Goal: Task Accomplishment & Management: Complete application form

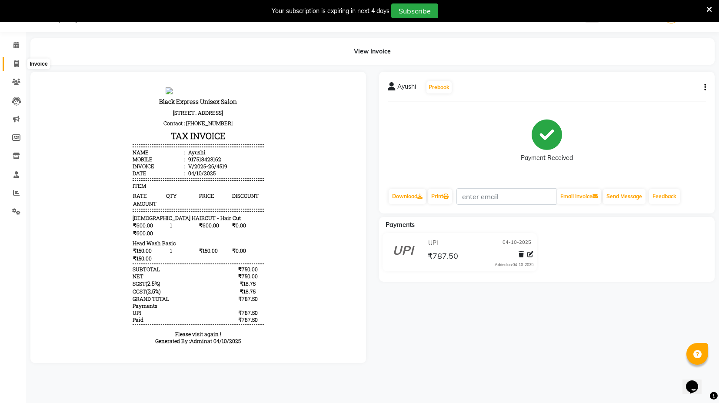
click at [12, 68] on span at bounding box center [16, 64] width 15 height 10
select select "service"
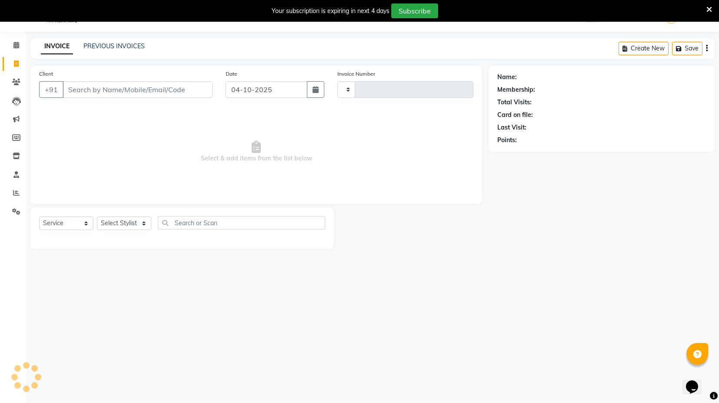
type input "4520"
select select "7082"
click at [110, 91] on input "Client" at bounding box center [138, 89] width 150 height 17
type input "9711436677"
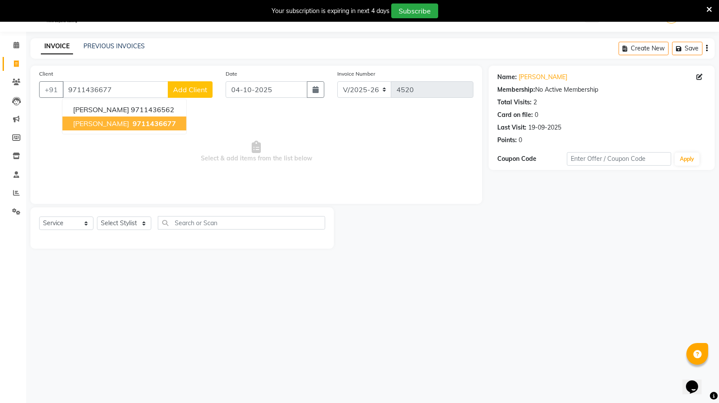
click at [133, 123] on span "9711436677" at bounding box center [154, 123] width 43 height 9
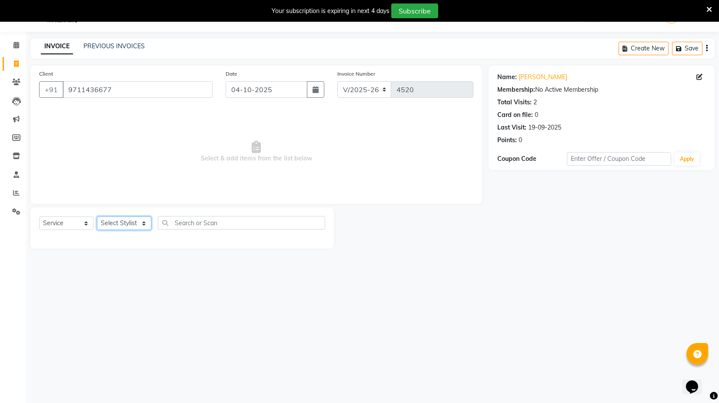
click at [123, 222] on select "Select Stylist ASIF DEEPA [PERSON_NAME] Manager [PERSON_NAME] [PERSON_NAME] [PE…" at bounding box center [124, 223] width 54 height 13
select select "88661"
click at [97, 217] on select "Select Stylist ASIF DEEPA [PERSON_NAME] Manager [PERSON_NAME] [PERSON_NAME] [PE…" at bounding box center [124, 223] width 54 height 13
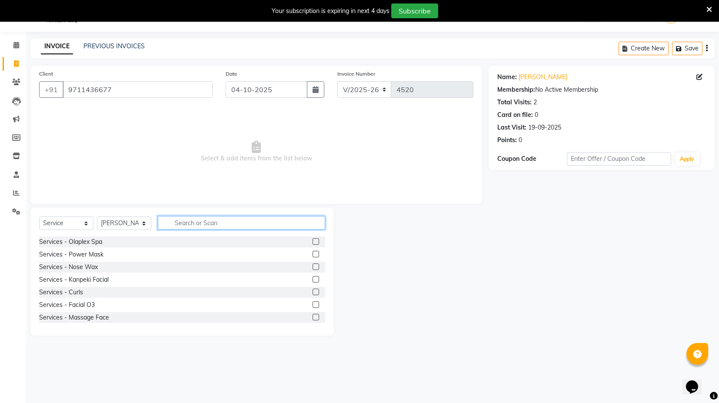
click at [209, 217] on input "text" at bounding box center [241, 222] width 167 height 13
type input "ba"
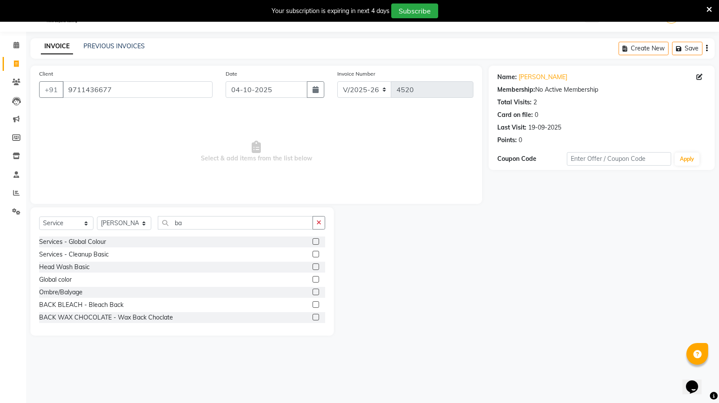
click at [313, 292] on label at bounding box center [316, 292] width 7 height 7
click at [313, 292] on input "checkbox" at bounding box center [316, 293] width 6 height 6
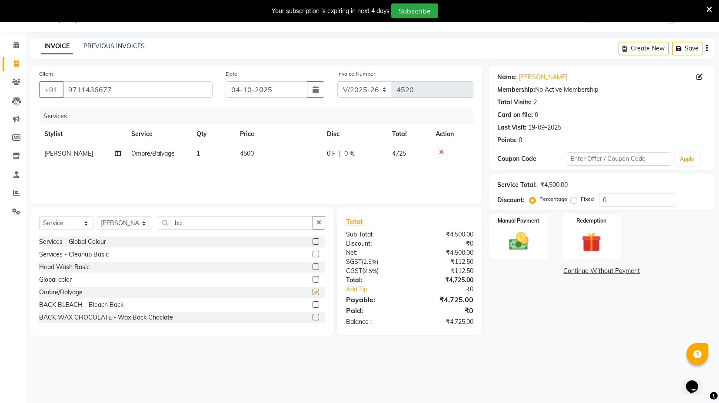
checkbox input "false"
click at [706, 48] on icon "button" at bounding box center [707, 48] width 2 height 0
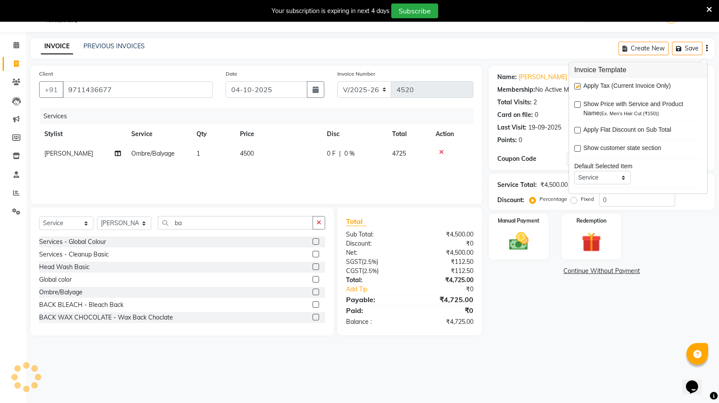
click at [577, 83] on label at bounding box center [577, 86] width 7 height 7
click at [577, 84] on input "checkbox" at bounding box center [577, 87] width 6 height 6
checkbox input "false"
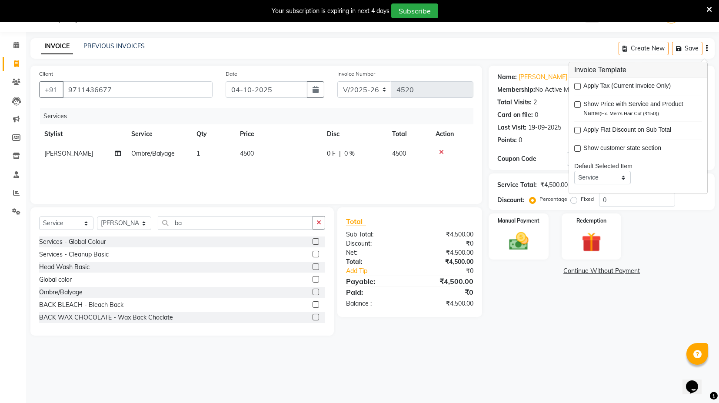
click at [574, 345] on main "INVOICE PREVIOUS INVOICES Create New Save Client +91 9711436677 Date 04-10-2025…" at bounding box center [372, 193] width 693 height 310
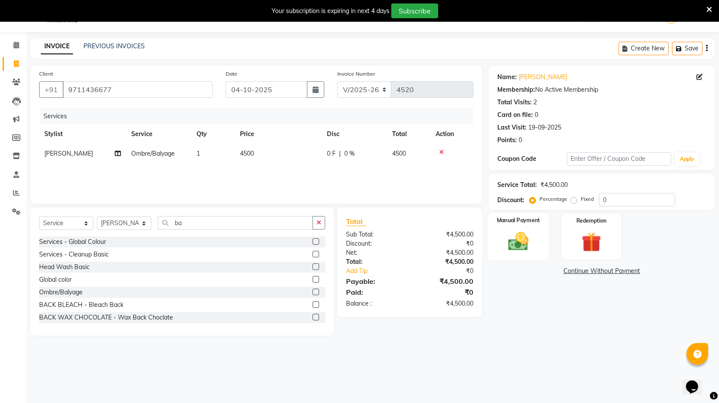
click at [506, 234] on img at bounding box center [518, 241] width 33 height 23
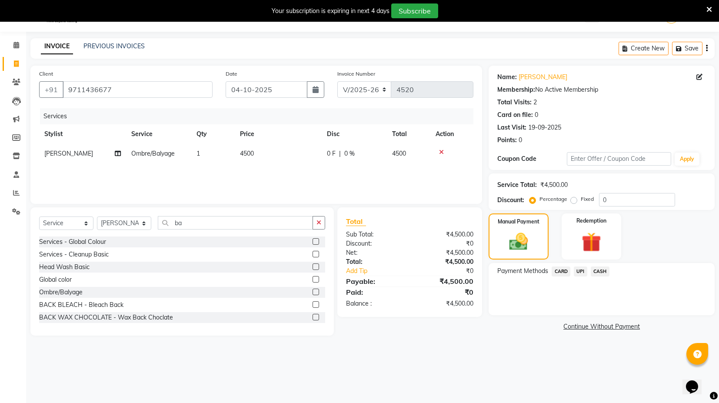
click at [600, 268] on span "CASH" at bounding box center [600, 272] width 19 height 10
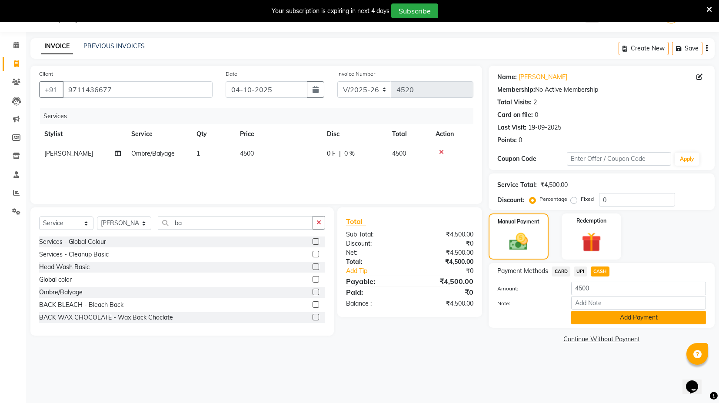
click at [612, 317] on button "Add Payment" at bounding box center [638, 317] width 135 height 13
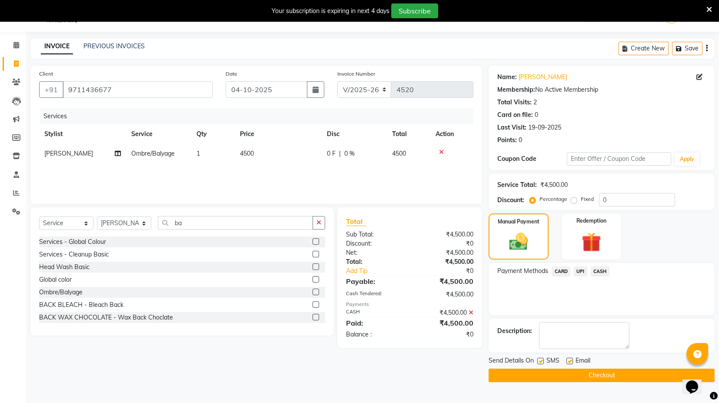
click at [591, 372] on button "Checkout" at bounding box center [602, 375] width 226 height 13
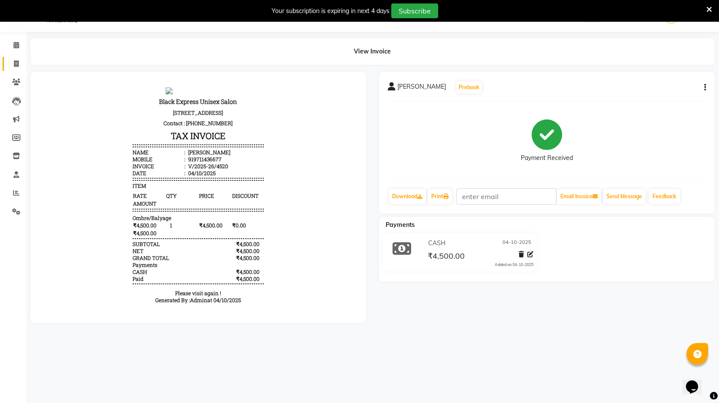
click at [15, 57] on link "Invoice" at bounding box center [13, 64] width 21 height 14
select select "service"
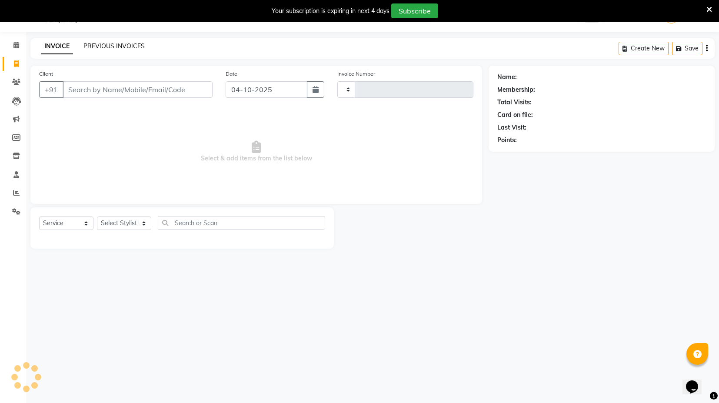
click at [103, 44] on link "PREVIOUS INVOICES" at bounding box center [113, 46] width 61 height 8
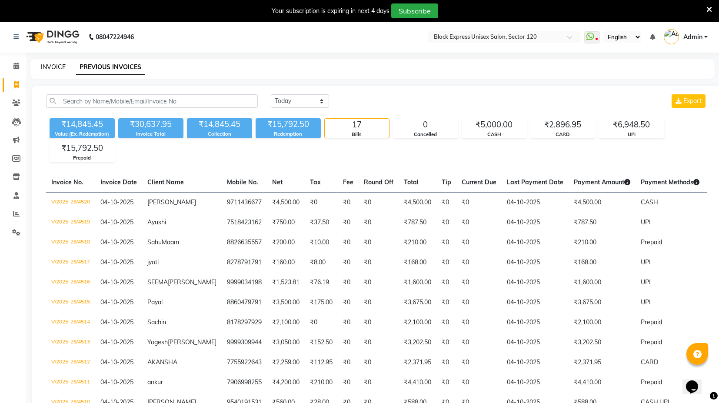
click at [50, 67] on link "INVOICE" at bounding box center [53, 67] width 25 height 8
select select "service"
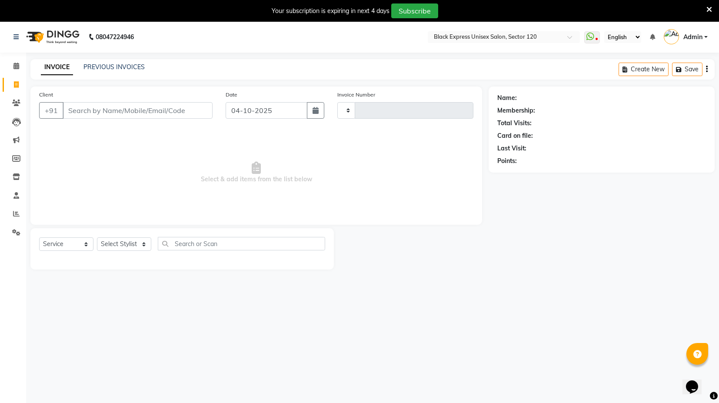
scroll to position [21, 0]
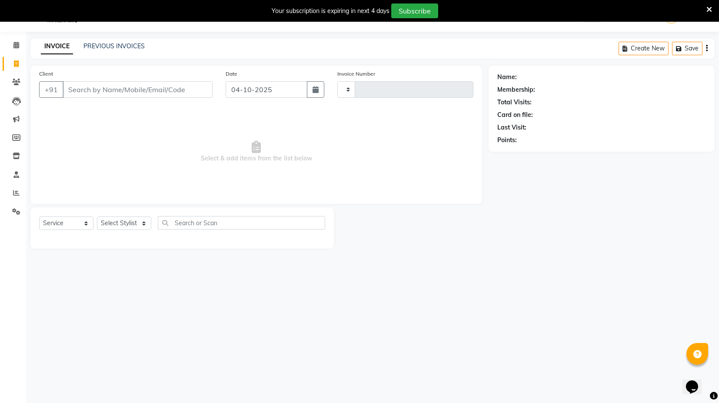
type input "4522"
select select "7082"
click at [112, 45] on link "PREVIOUS INVOICES" at bounding box center [113, 46] width 61 height 8
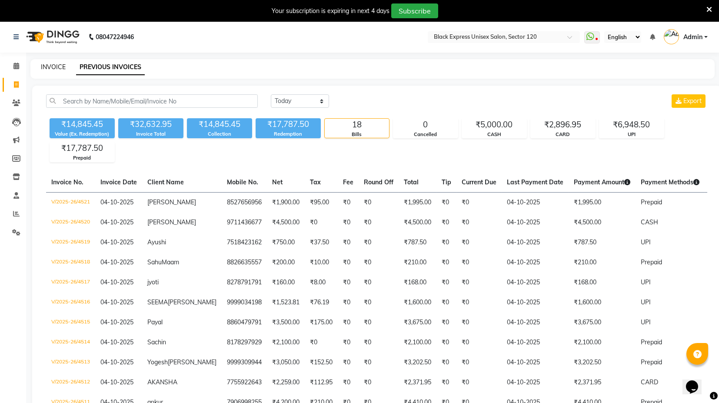
click at [49, 67] on link "INVOICE" at bounding box center [53, 67] width 25 height 8
select select "7082"
select select "service"
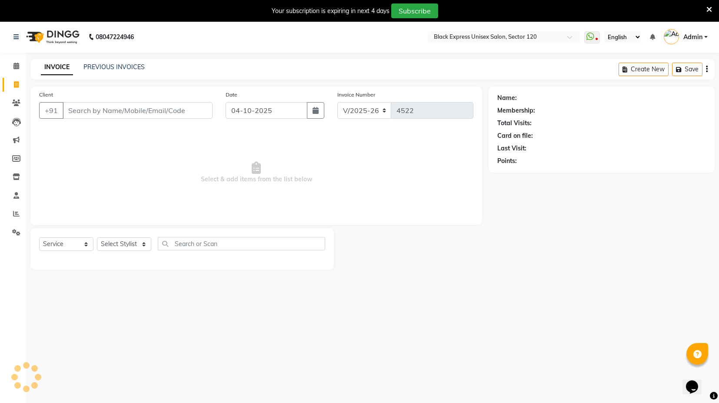
scroll to position [21, 0]
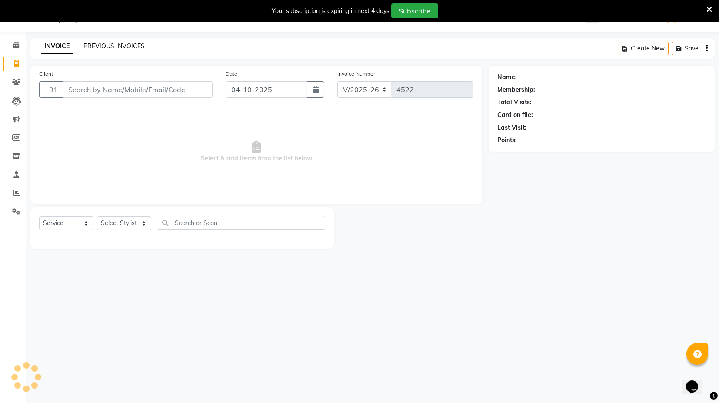
click at [106, 48] on link "PREVIOUS INVOICES" at bounding box center [113, 46] width 61 height 8
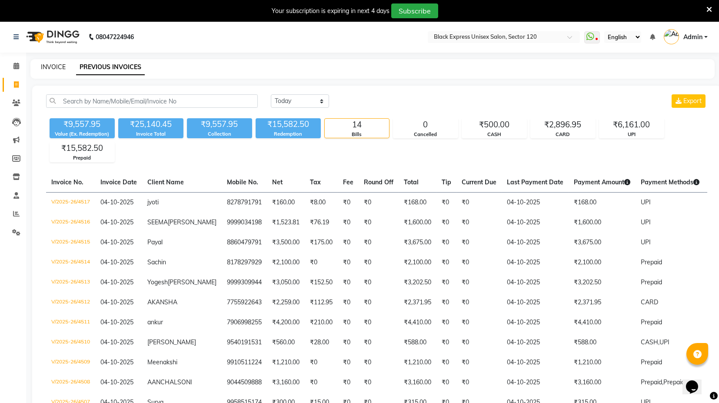
click at [46, 67] on link "INVOICE" at bounding box center [53, 67] width 25 height 8
select select "7082"
select select "service"
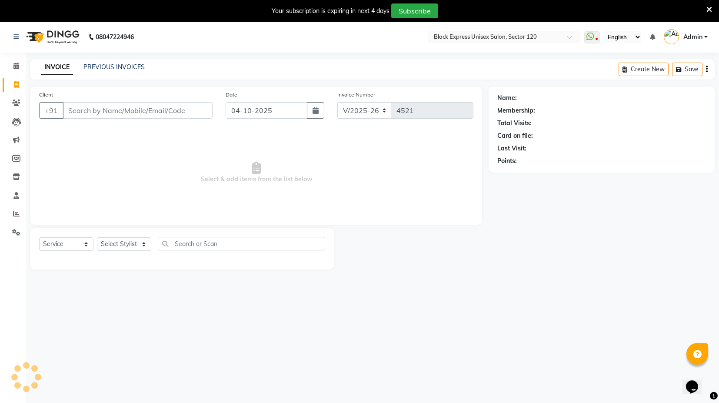
scroll to position [21, 0]
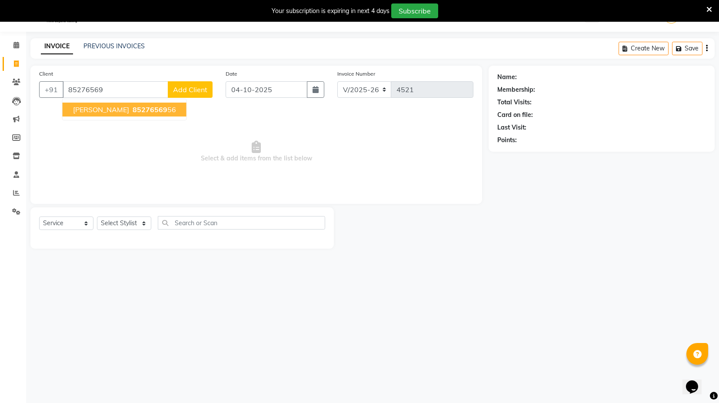
click at [131, 110] on ngb-highlight "85276569 56" at bounding box center [153, 109] width 45 height 9
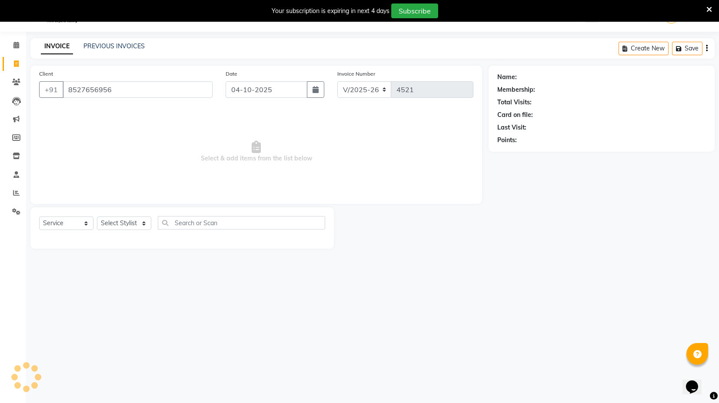
type input "8527656956"
click at [522, 150] on icon "button" at bounding box center [522, 153] width 6 height 6
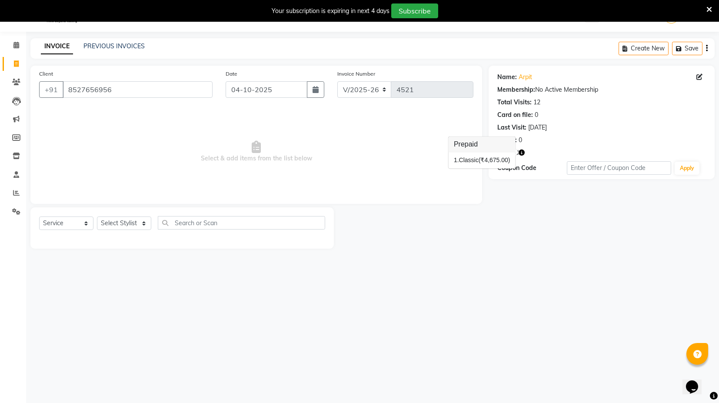
click at [522, 150] on icon "button" at bounding box center [522, 153] width 6 height 6
drag, startPoint x: 146, startPoint y: 221, endPoint x: 142, endPoint y: 227, distance: 7.6
click at [146, 221] on select "Select Stylist ASIF DEEPA [PERSON_NAME] Manager [PERSON_NAME] [PERSON_NAME] [PE…" at bounding box center [124, 223] width 54 height 13
select select "58974"
click at [97, 217] on select "Select Stylist ASIF DEEPA [PERSON_NAME] Manager [PERSON_NAME] [PERSON_NAME] [PE…" at bounding box center [124, 223] width 54 height 13
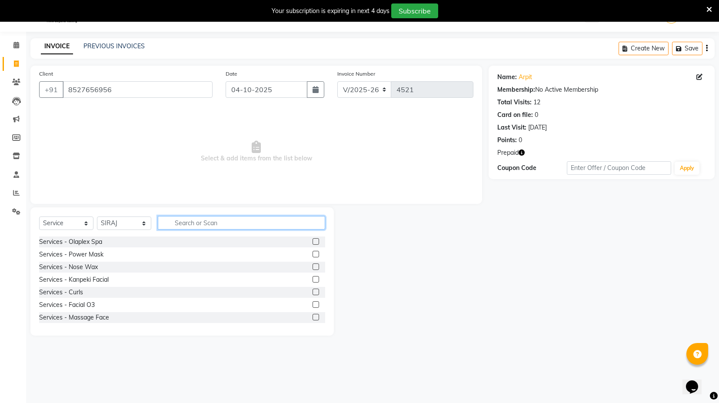
click at [180, 219] on input "text" at bounding box center [241, 222] width 167 height 13
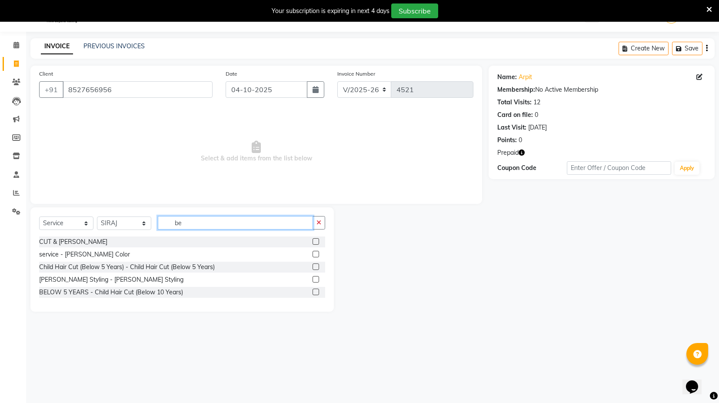
type input "be"
click at [313, 280] on label at bounding box center [316, 279] width 7 height 7
click at [313, 280] on input "checkbox" at bounding box center [316, 280] width 6 height 6
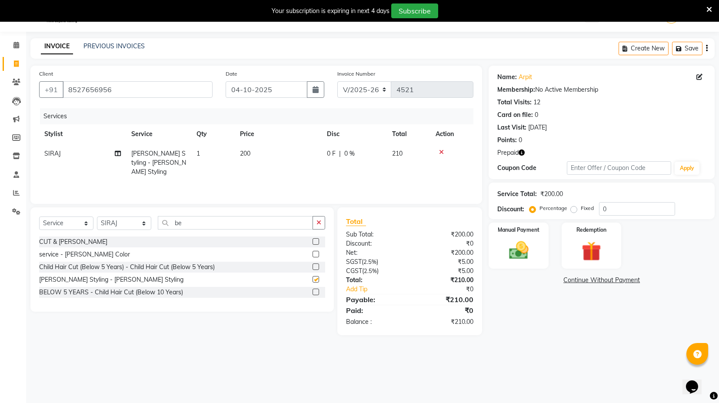
checkbox input "false"
click at [224, 222] on input "be" at bounding box center [235, 222] width 155 height 13
type input "b"
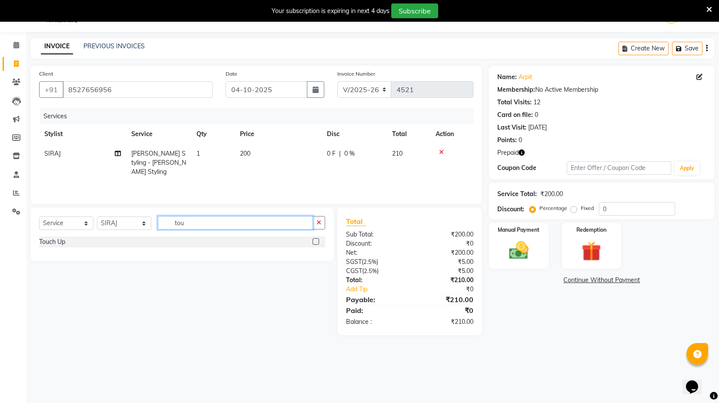
type input "tou"
click at [317, 240] on label at bounding box center [316, 241] width 7 height 7
click at [317, 240] on input "checkbox" at bounding box center [316, 242] width 6 height 6
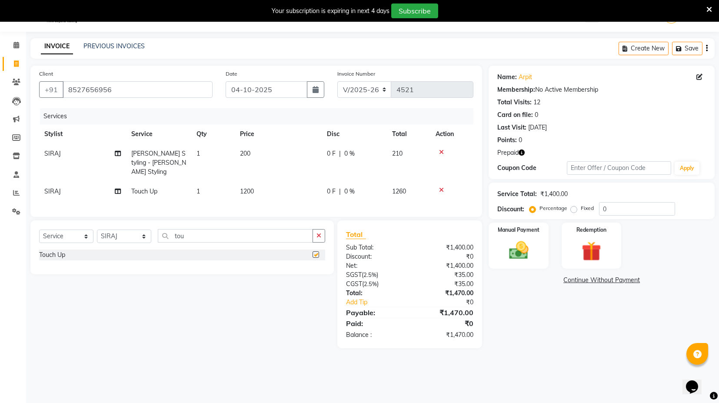
checkbox input "false"
click at [296, 234] on input "tou" at bounding box center [235, 235] width 155 height 13
type input "t"
type input "d ta"
click at [316, 253] on label at bounding box center [316, 254] width 7 height 7
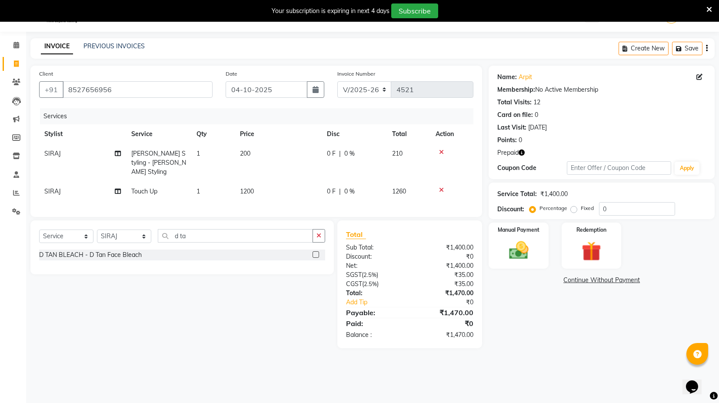
click at [316, 253] on input "checkbox" at bounding box center [316, 255] width 6 height 6
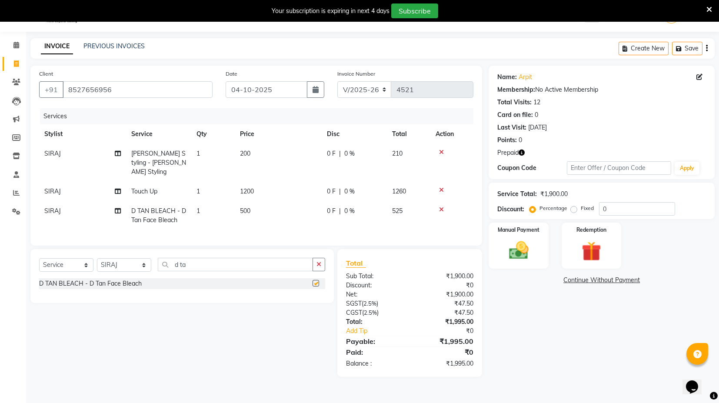
checkbox input "false"
click at [332, 219] on td "0 F | 0 %" at bounding box center [354, 215] width 65 height 29
select select "58974"
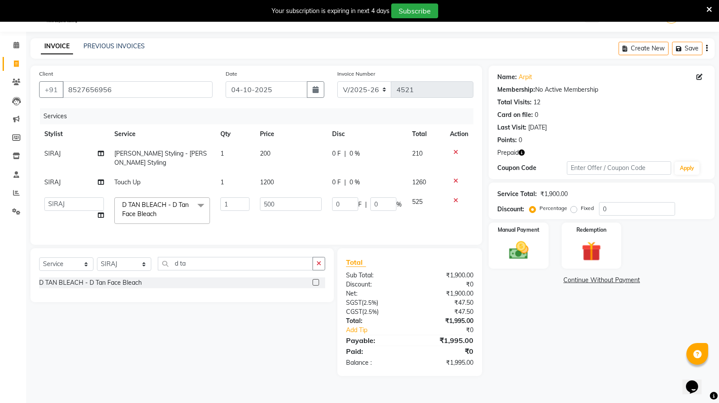
click at [393, 222] on div "Services Stylist Service Qty Price Disc Total Action [PERSON_NAME] Styling - [P…" at bounding box center [256, 172] width 434 height 128
click at [325, 210] on td "500" at bounding box center [291, 210] width 72 height 37
click at [593, 243] on img at bounding box center [591, 251] width 33 height 25
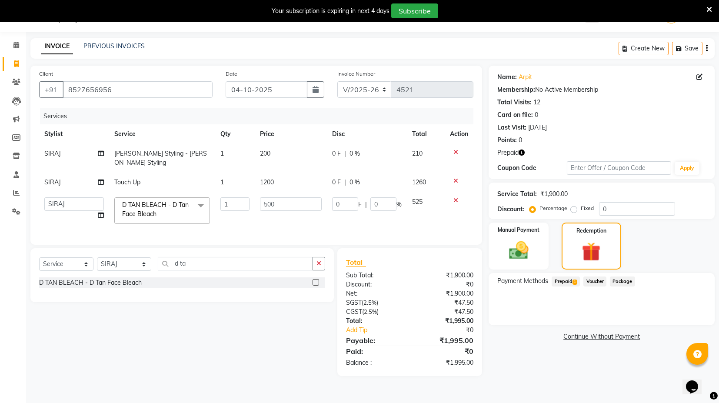
click at [573, 283] on span "1" at bounding box center [575, 282] width 5 height 5
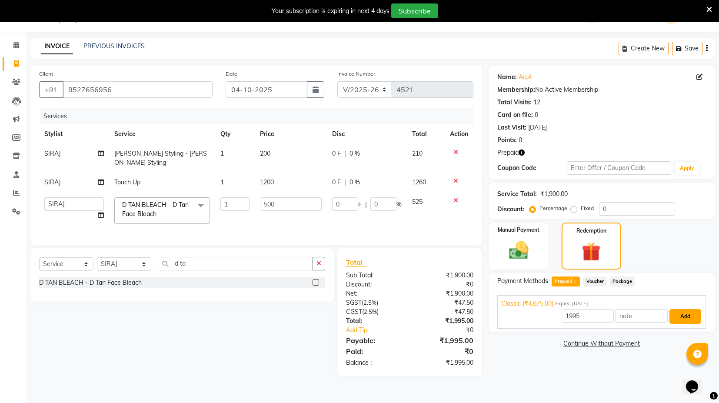
click at [695, 318] on button "Add" at bounding box center [686, 316] width 32 height 15
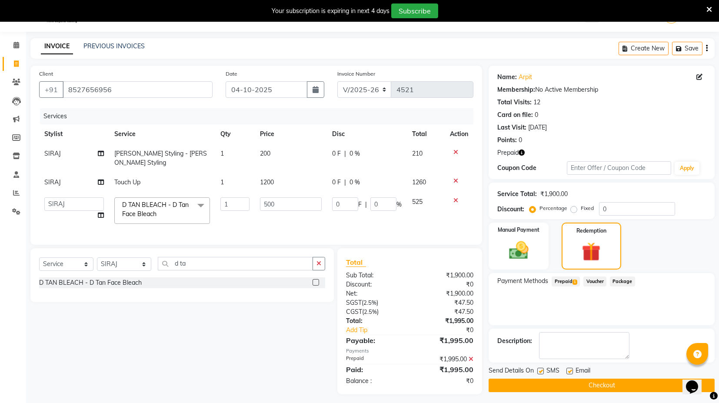
scroll to position [23, 0]
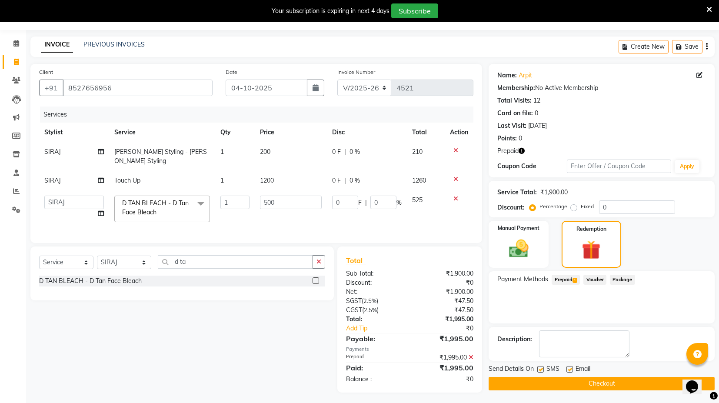
click at [566, 367] on label at bounding box center [569, 369] width 7 height 7
click at [566, 367] on input "checkbox" at bounding box center [569, 370] width 6 height 6
checkbox input "false"
click at [543, 367] on label at bounding box center [540, 369] width 7 height 7
click at [543, 367] on input "checkbox" at bounding box center [540, 370] width 6 height 6
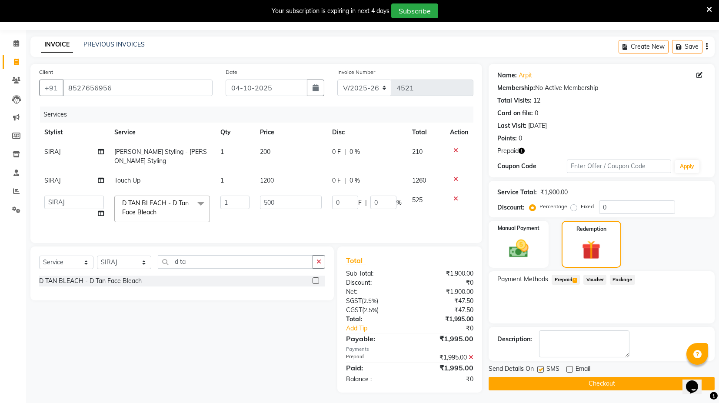
checkbox input "false"
click at [567, 385] on button "Checkout" at bounding box center [602, 383] width 226 height 13
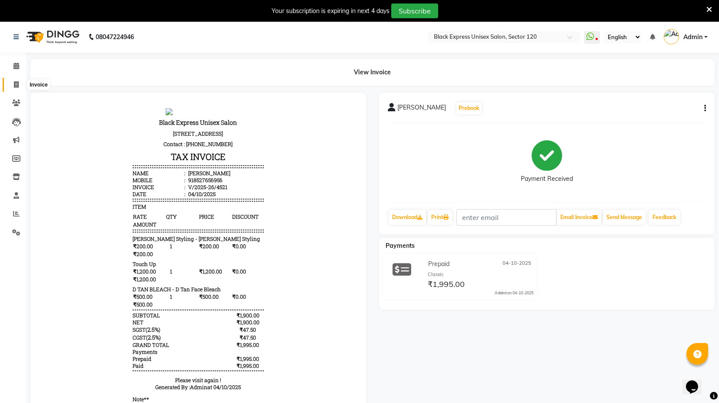
click at [15, 86] on icon at bounding box center [16, 84] width 5 height 7
select select "service"
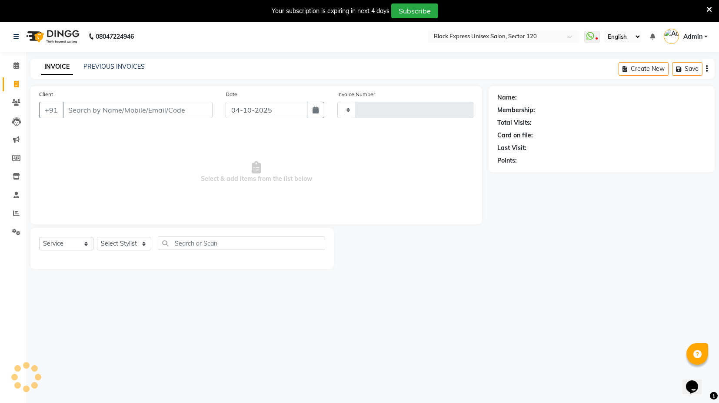
type input "4522"
select select "7082"
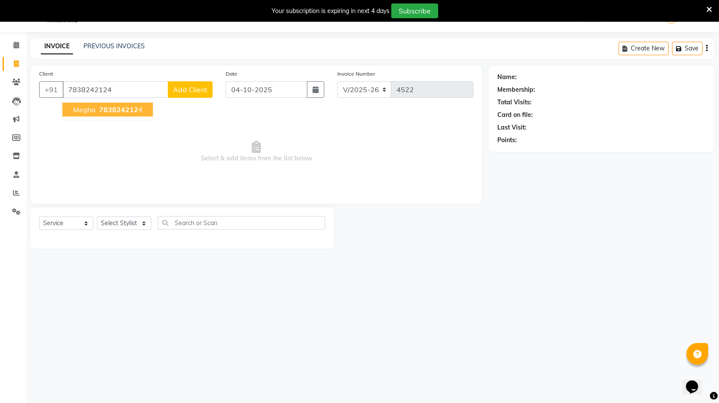
type input "7838242124"
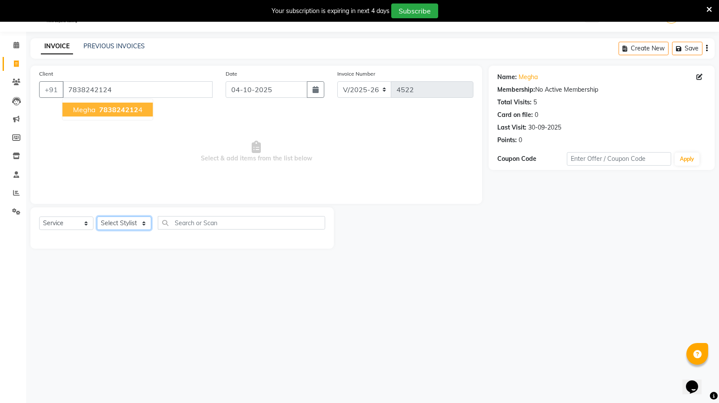
click at [147, 225] on select "Select Stylist ASIF DEEPA [PERSON_NAME] Manager [PERSON_NAME] [PERSON_NAME] [PE…" at bounding box center [124, 223] width 54 height 13
select select "61297"
click at [97, 217] on select "Select Stylist ASIF DEEPA [PERSON_NAME] Manager [PERSON_NAME] [PERSON_NAME] [PE…" at bounding box center [124, 223] width 54 height 13
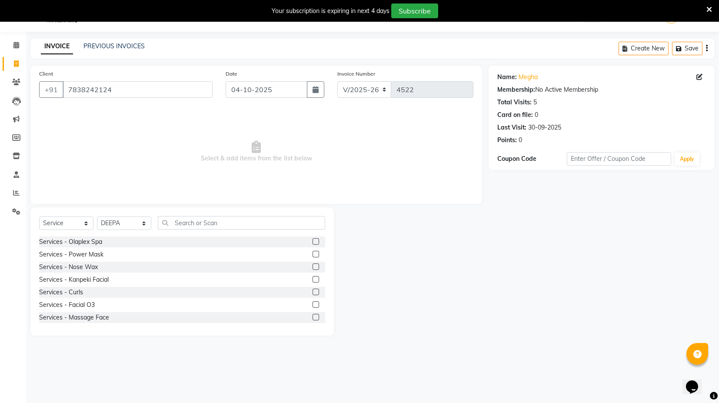
click at [188, 213] on div "Select Service Product Membership Package Voucher Prepaid Gift Card Select Styl…" at bounding box center [181, 271] width 303 height 128
click at [187, 223] on input "text" at bounding box center [241, 222] width 167 height 13
type input "c"
drag, startPoint x: 185, startPoint y: 225, endPoint x: 171, endPoint y: 228, distance: 13.7
click at [171, 228] on input "c" at bounding box center [235, 222] width 155 height 13
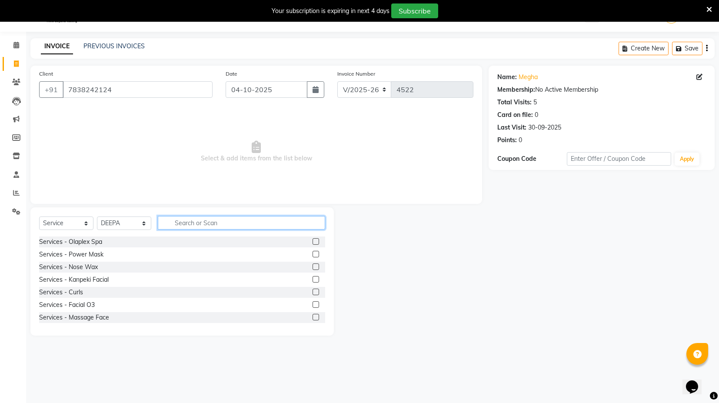
click at [187, 222] on input "text" at bounding box center [241, 222] width 167 height 13
drag, startPoint x: 130, startPoint y: 86, endPoint x: 35, endPoint y: 128, distance: 103.9
click at [35, 128] on div "Client [PHONE_NUMBER] Date [DATE] Invoice Number V/2025 V/[PHONE_NUMBER] Select…" at bounding box center [256, 135] width 452 height 138
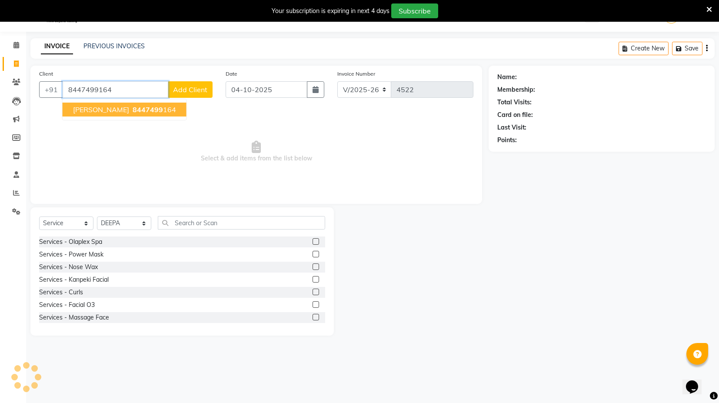
type input "8447499164"
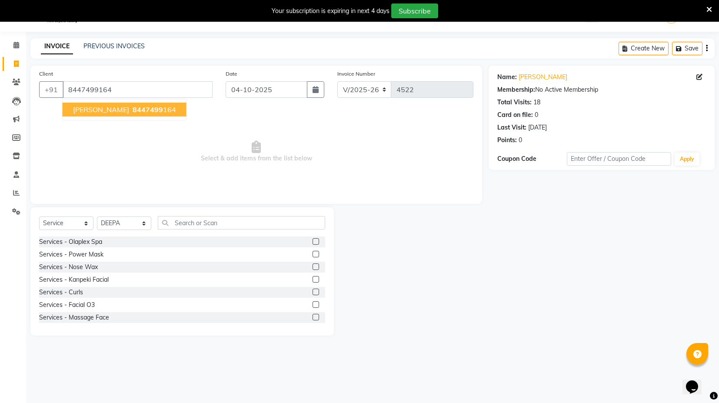
click at [109, 113] on span "[PERSON_NAME]" at bounding box center [101, 109] width 56 height 9
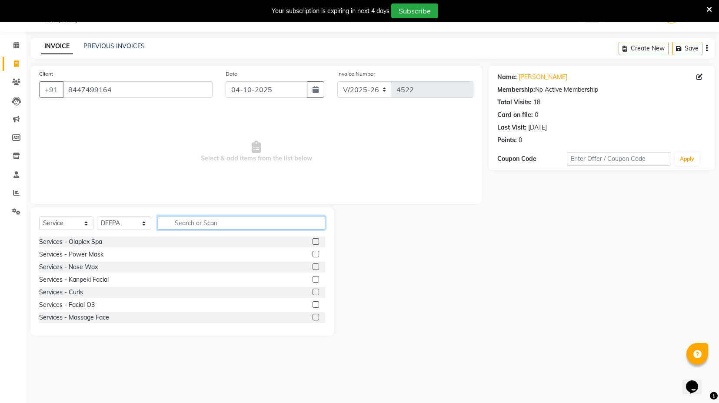
click at [200, 222] on input "text" at bounding box center [241, 222] width 167 height 13
click at [145, 224] on select "Select Stylist ASIF DEEPA [PERSON_NAME] Manager [PERSON_NAME] [PERSON_NAME] [PE…" at bounding box center [124, 223] width 54 height 13
select select "58976"
click at [97, 217] on select "Select Stylist ASIF DEEPA [PERSON_NAME] Manager [PERSON_NAME] [PERSON_NAME] [PE…" at bounding box center [124, 223] width 54 height 13
click at [197, 224] on input "text" at bounding box center [241, 222] width 167 height 13
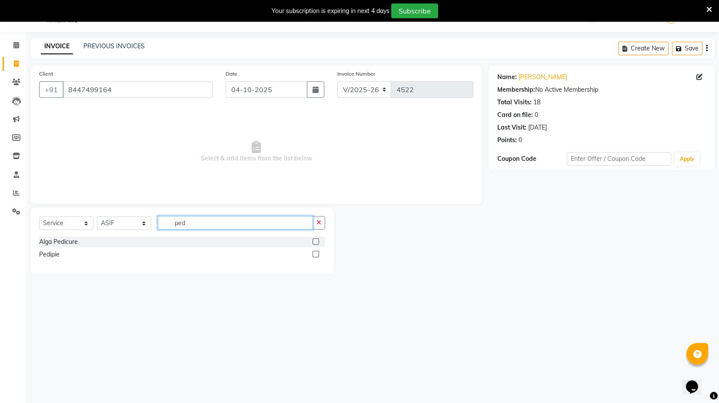
type input "ped"
click at [315, 253] on label at bounding box center [316, 254] width 7 height 7
click at [315, 253] on input "checkbox" at bounding box center [316, 255] width 6 height 6
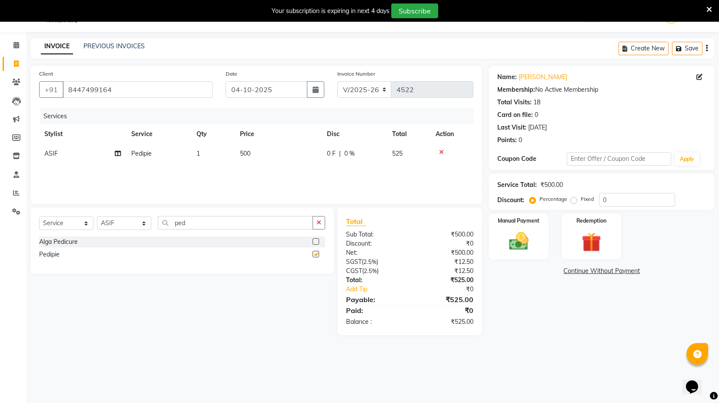
checkbox input "false"
drag, startPoint x: 199, startPoint y: 219, endPoint x: 161, endPoint y: 223, distance: 38.1
click at [161, 223] on input "ped" at bounding box center [235, 222] width 155 height 13
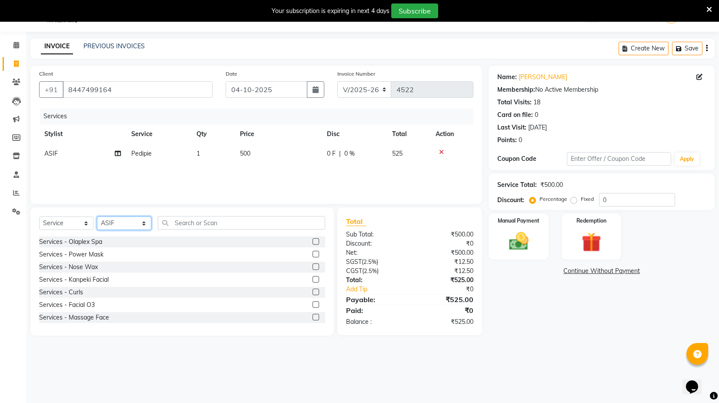
click at [143, 224] on select "Select Stylist ASIF DEEPA [PERSON_NAME] Manager [PERSON_NAME] [PERSON_NAME] [PE…" at bounding box center [124, 223] width 54 height 13
click at [177, 221] on input "text" at bounding box center [241, 222] width 167 height 13
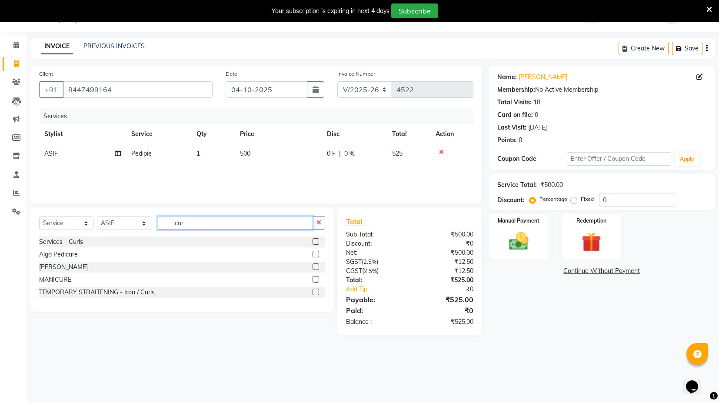
type input "cur"
click at [317, 240] on label at bounding box center [316, 241] width 7 height 7
click at [317, 240] on input "checkbox" at bounding box center [316, 242] width 6 height 6
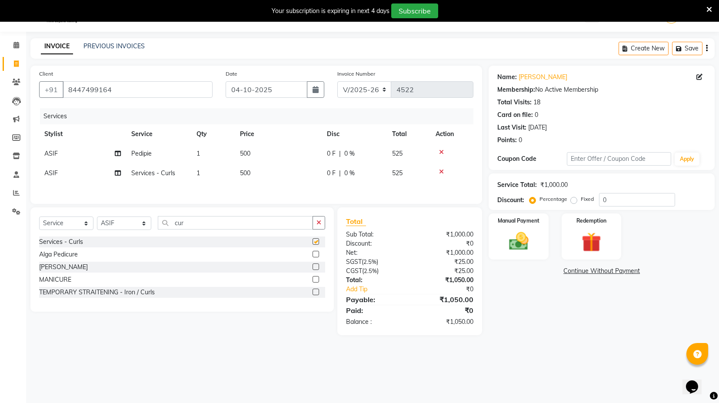
checkbox input "false"
drag, startPoint x: 201, startPoint y: 226, endPoint x: 161, endPoint y: 229, distance: 40.1
click at [161, 229] on input "cur" at bounding box center [235, 222] width 155 height 13
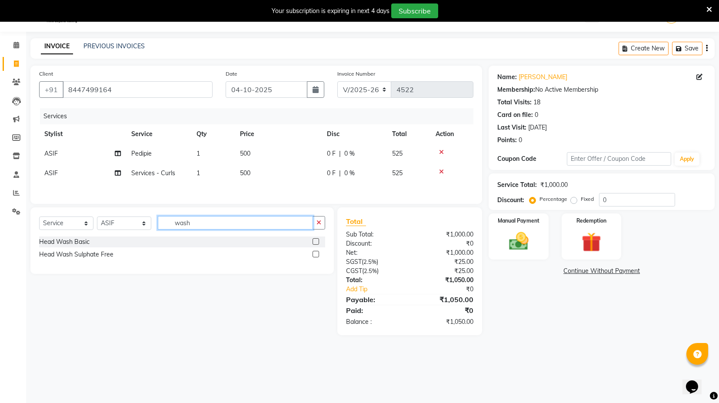
type input "wash"
click at [313, 241] on label at bounding box center [316, 241] width 7 height 7
click at [313, 241] on input "checkbox" at bounding box center [316, 242] width 6 height 6
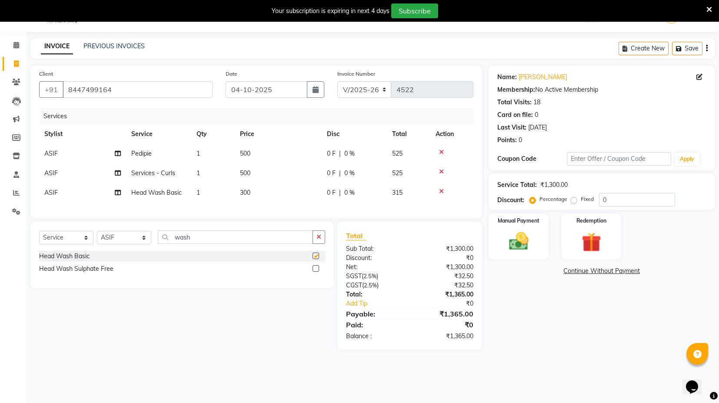
checkbox input "false"
click at [248, 152] on span "500" at bounding box center [245, 154] width 10 height 8
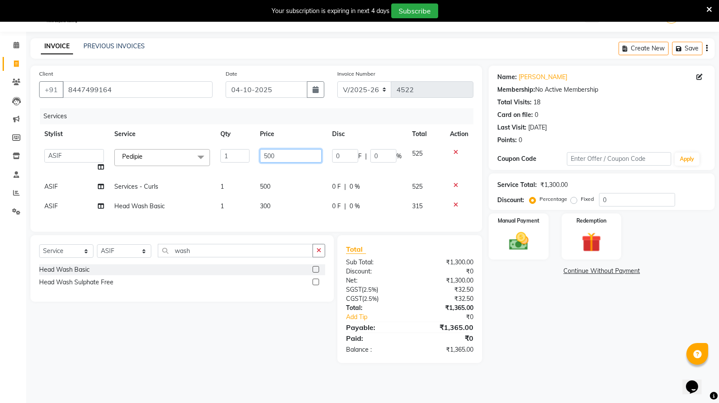
click at [278, 154] on input "500" at bounding box center [291, 155] width 62 height 13
drag, startPoint x: 274, startPoint y: 153, endPoint x: 240, endPoint y: 151, distance: 34.4
click at [252, 156] on tr "ASIF DEEPA [PERSON_NAME] maahi Manager [PERSON_NAME] [PERSON_NAME] [PERSON_NAME…" at bounding box center [256, 160] width 434 height 33
type input "1000"
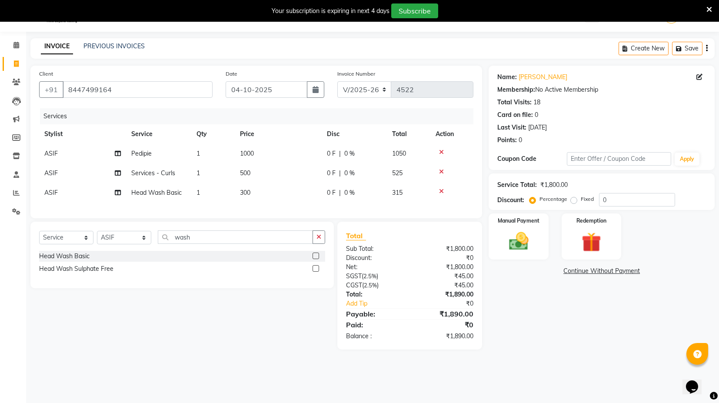
click at [304, 210] on div "Services Stylist Service Qty Price Disc Total Action ASIF Pedipie 1 1000 0 F | …" at bounding box center [256, 158] width 434 height 101
drag, startPoint x: 251, startPoint y: 170, endPoint x: 240, endPoint y: 180, distance: 15.7
click at [240, 180] on td "500" at bounding box center [278, 173] width 87 height 20
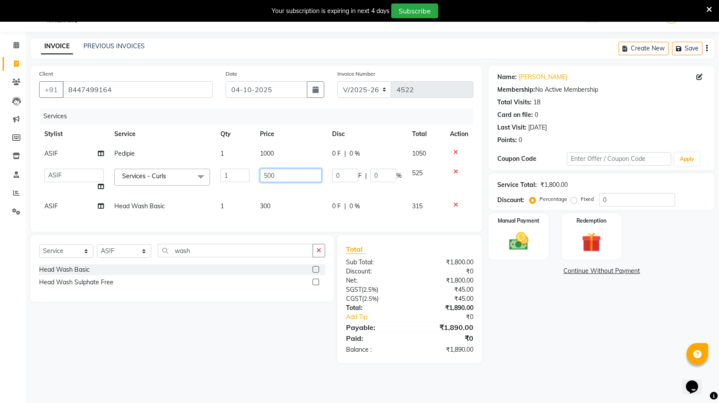
drag, startPoint x: 279, startPoint y: 177, endPoint x: 263, endPoint y: 179, distance: 15.8
click at [263, 179] on input "500" at bounding box center [291, 175] width 62 height 13
type input "600"
click at [297, 220] on div "Client [PHONE_NUMBER] Date [DATE] Invoice Number V/2025 V/[PHONE_NUMBER] Servic…" at bounding box center [256, 149] width 452 height 166
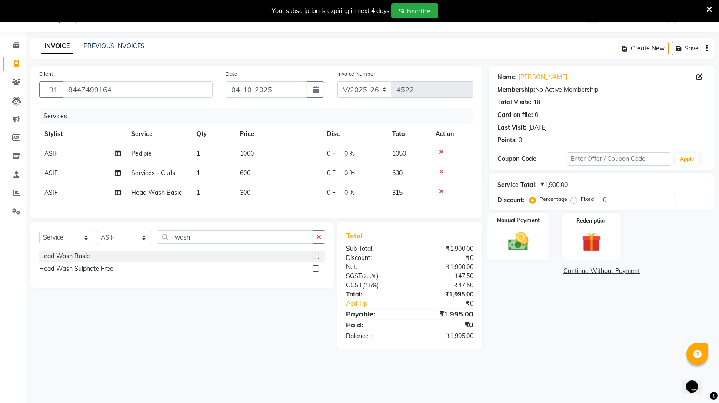
click at [524, 237] on img at bounding box center [518, 241] width 33 height 23
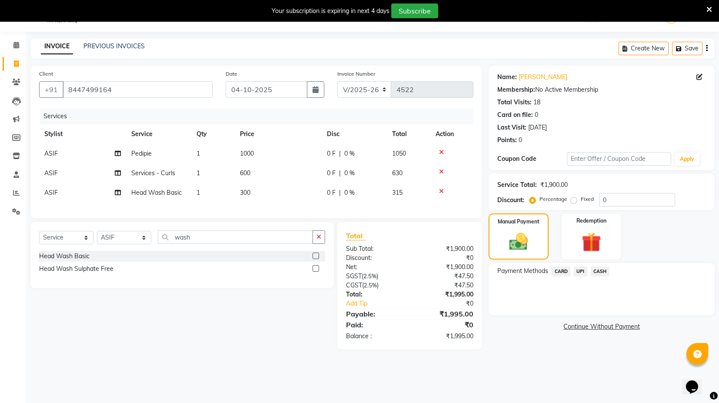
click at [599, 271] on span "CASH" at bounding box center [600, 272] width 19 height 10
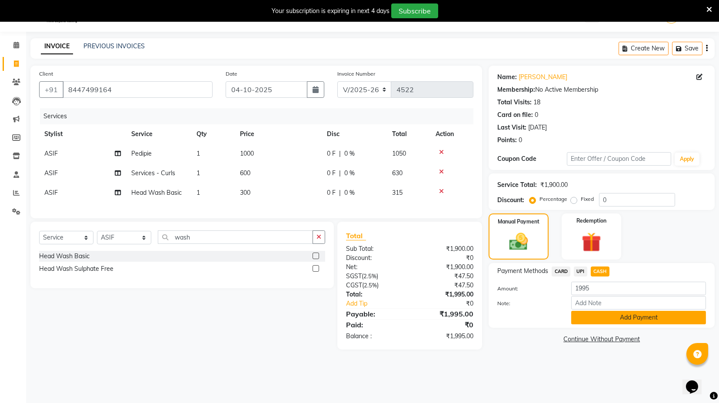
click at [591, 317] on button "Add Payment" at bounding box center [638, 317] width 135 height 13
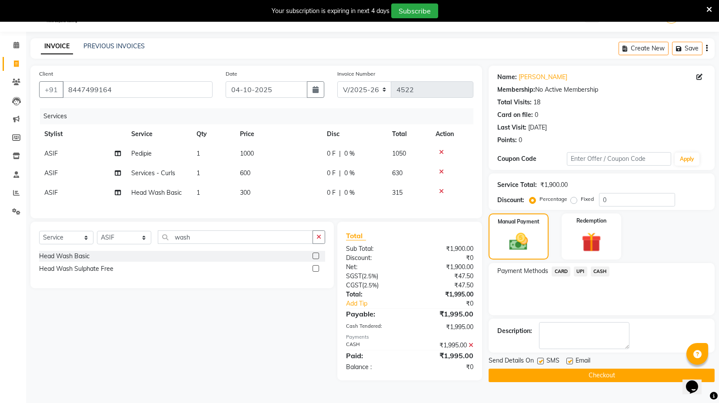
click at [567, 356] on div "Email" at bounding box center [581, 361] width 31 height 11
click at [571, 360] on label at bounding box center [569, 361] width 7 height 7
click at [571, 360] on input "checkbox" at bounding box center [569, 362] width 6 height 6
checkbox input "false"
click at [540, 360] on label at bounding box center [540, 361] width 7 height 7
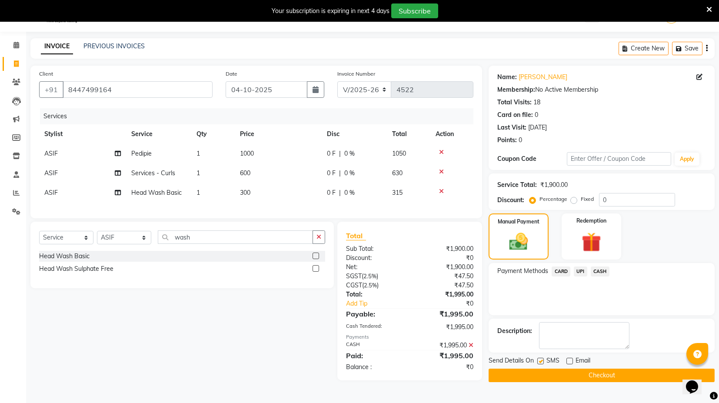
click at [540, 360] on input "checkbox" at bounding box center [540, 362] width 6 height 6
checkbox input "false"
click at [545, 375] on button "Checkout" at bounding box center [602, 375] width 226 height 13
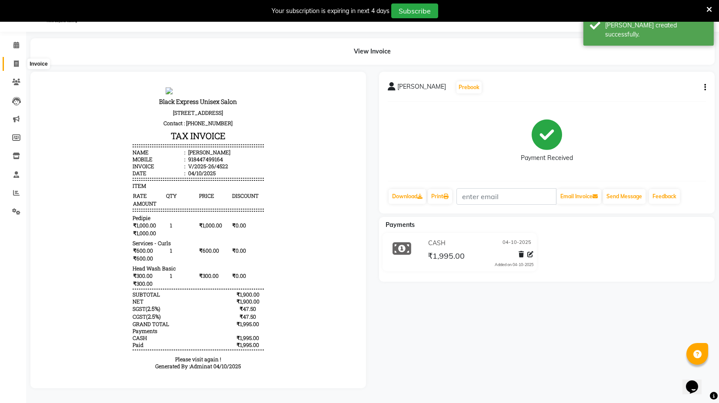
click at [17, 65] on icon at bounding box center [16, 63] width 5 height 7
select select "service"
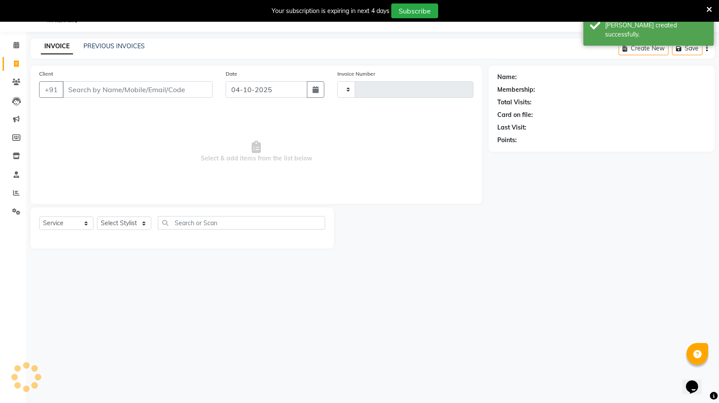
type input "4523"
select select "7082"
click at [95, 46] on link "PREVIOUS INVOICES" at bounding box center [113, 46] width 61 height 8
